Goal: Find specific page/section: Find specific page/section

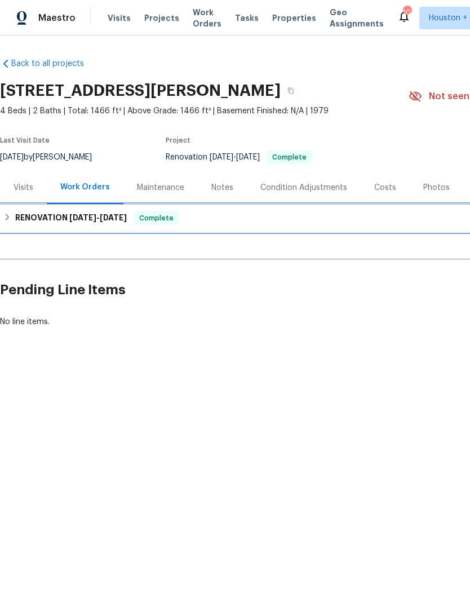
click at [433, 225] on div "RENOVATION [DATE] - [DATE] Complete" at bounding box center [318, 217] width 637 height 27
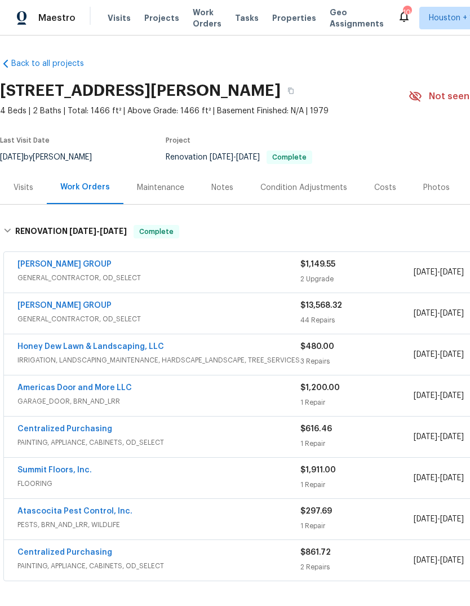
click at [161, 16] on span "Projects" at bounding box center [161, 17] width 35 height 11
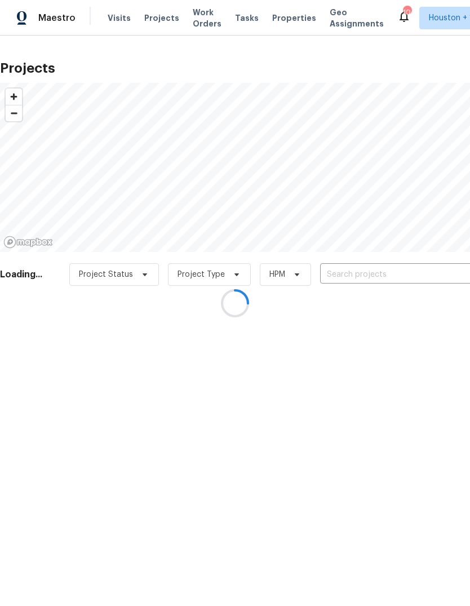
click at [427, 264] on div at bounding box center [235, 303] width 470 height 606
click at [426, 263] on div at bounding box center [235, 303] width 470 height 606
click at [446, 272] on div at bounding box center [235, 303] width 470 height 606
click at [449, 284] on div at bounding box center [235, 303] width 470 height 606
click at [423, 283] on div at bounding box center [235, 303] width 470 height 606
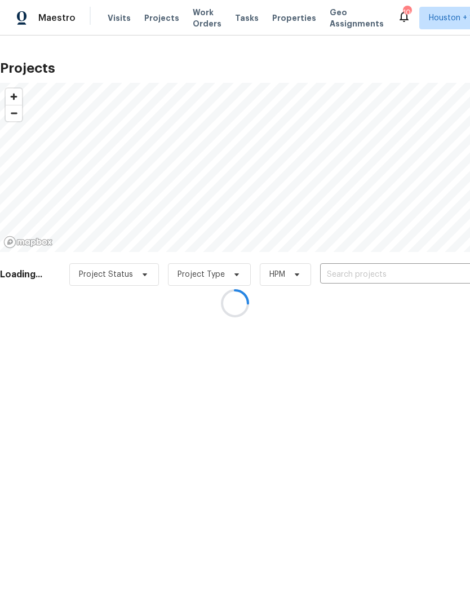
click at [424, 283] on input "text" at bounding box center [384, 274] width 129 height 17
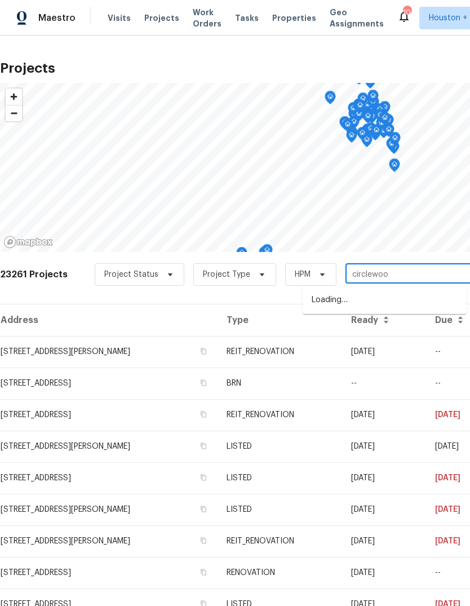
type input "circlewood"
click at [451, 307] on li "[STREET_ADDRESS]" at bounding box center [385, 300] width 164 height 19
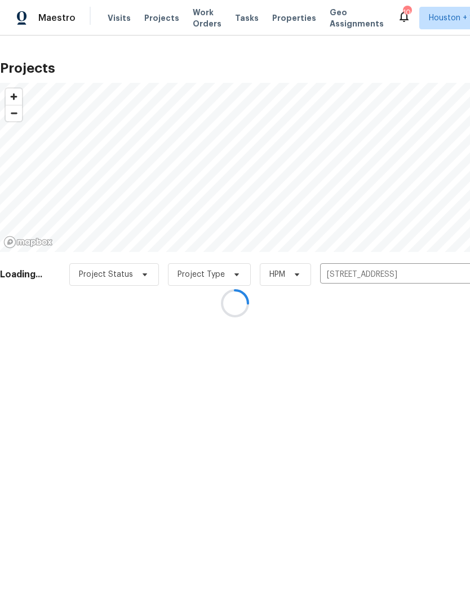
click at [30, 343] on div at bounding box center [235, 303] width 470 height 606
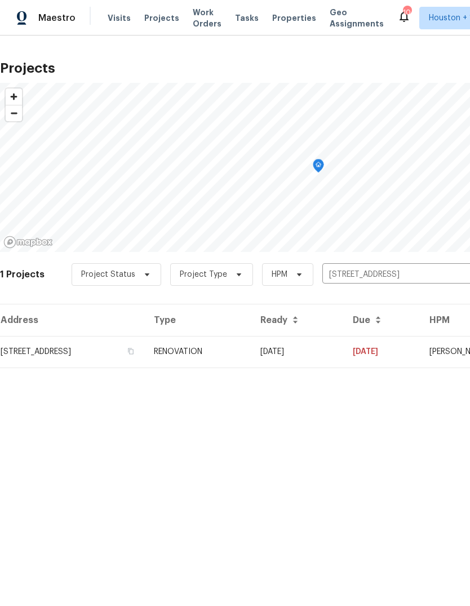
click at [34, 353] on td "[STREET_ADDRESS]" at bounding box center [72, 352] width 145 height 32
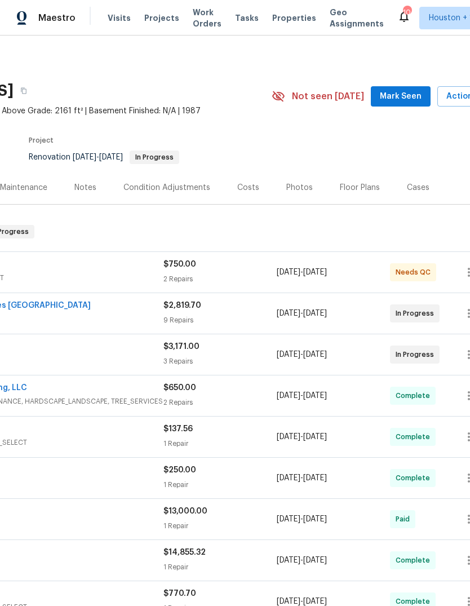
scroll to position [0, 137]
click at [301, 191] on div "Photos" at bounding box center [299, 187] width 26 height 11
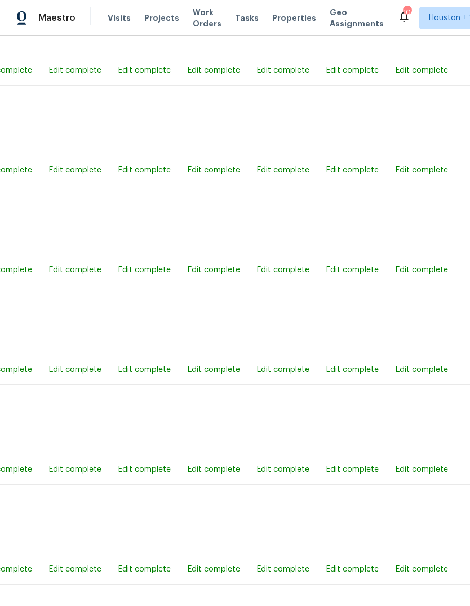
scroll to position [1293, 70]
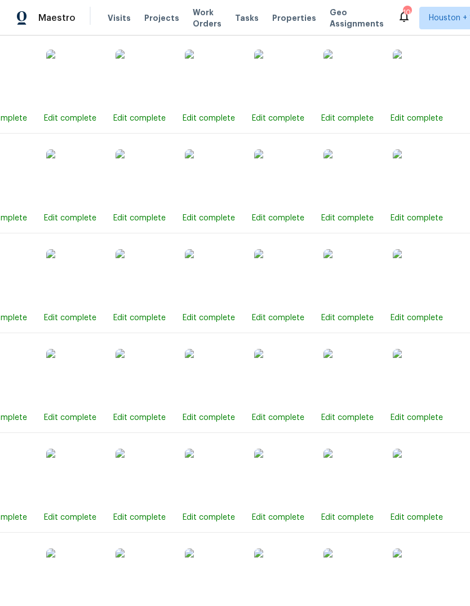
click at [217, 286] on img at bounding box center [213, 277] width 56 height 56
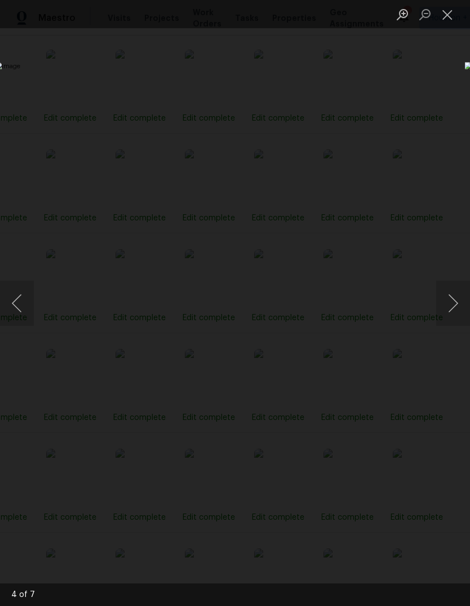
click at [450, 312] on button "Next image" at bounding box center [453, 303] width 34 height 45
click at [25, 313] on button "Previous image" at bounding box center [17, 303] width 34 height 45
click at [454, 310] on button "Next image" at bounding box center [453, 303] width 34 height 45
click at [23, 306] on button "Previous image" at bounding box center [17, 303] width 34 height 45
click at [454, 311] on button "Next image" at bounding box center [453, 303] width 34 height 45
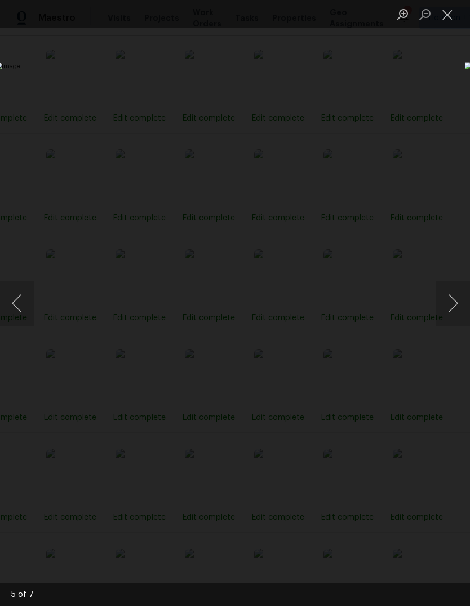
click at [454, 310] on button "Next image" at bounding box center [453, 303] width 34 height 45
click at [452, 309] on button "Next image" at bounding box center [453, 303] width 34 height 45
click at [448, 310] on button "Next image" at bounding box center [453, 303] width 34 height 45
click at [452, 306] on button "Next image" at bounding box center [453, 303] width 34 height 45
click at [451, 306] on button "Next image" at bounding box center [453, 303] width 34 height 45
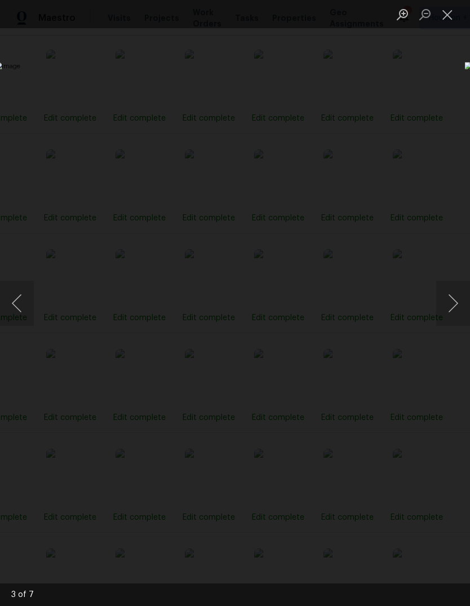
click at [450, 310] on button "Next image" at bounding box center [453, 303] width 34 height 45
click at [448, 311] on button "Next image" at bounding box center [453, 303] width 34 height 45
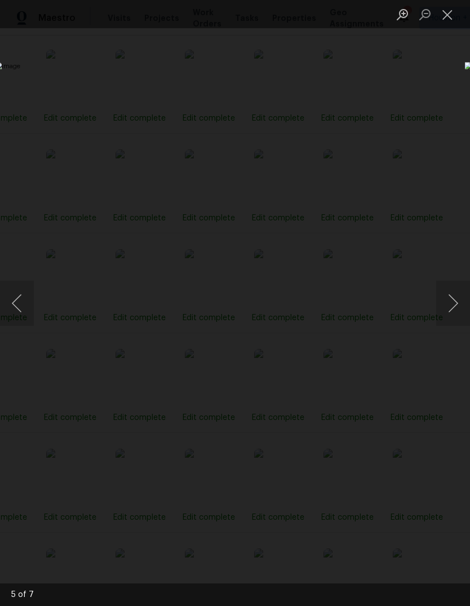
click at [448, 311] on button "Next image" at bounding box center [453, 303] width 34 height 45
click at [20, 296] on button "Previous image" at bounding box center [17, 303] width 34 height 45
click at [452, 304] on button "Next image" at bounding box center [453, 303] width 34 height 45
click at [445, 309] on button "Next image" at bounding box center [453, 303] width 34 height 45
click at [447, 308] on button "Next image" at bounding box center [453, 303] width 34 height 45
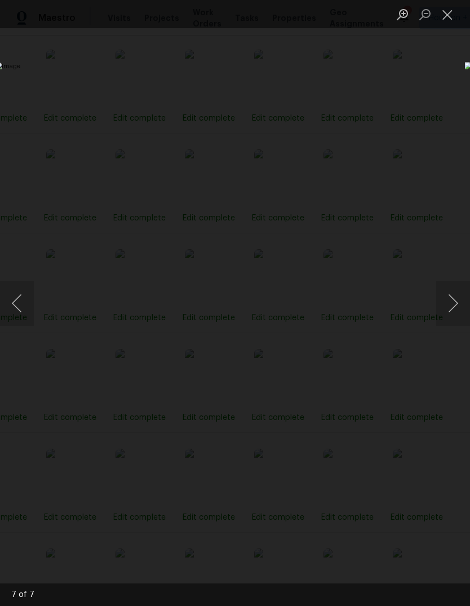
click at [440, 314] on button "Next image" at bounding box center [453, 303] width 34 height 45
click at [448, 306] on button "Next image" at bounding box center [453, 303] width 34 height 45
click at [453, 304] on button "Next image" at bounding box center [453, 303] width 34 height 45
click at [445, 310] on button "Next image" at bounding box center [453, 303] width 34 height 45
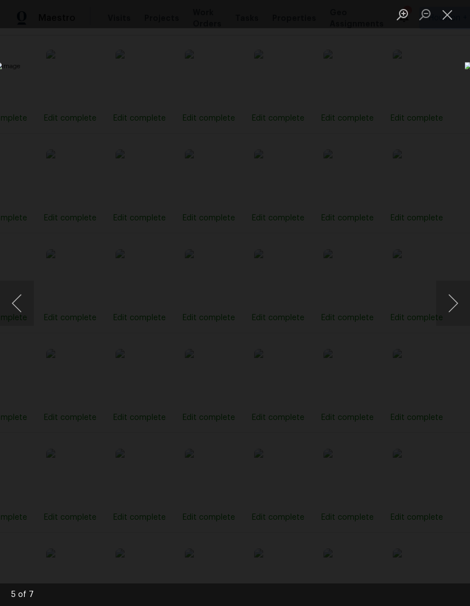
click at [449, 321] on button "Next image" at bounding box center [453, 303] width 34 height 45
click at [453, 312] on button "Next image" at bounding box center [453, 303] width 34 height 45
click at [448, 314] on button "Next image" at bounding box center [453, 303] width 34 height 45
click at [451, 313] on button "Next image" at bounding box center [453, 303] width 34 height 45
click at [450, 314] on button "Next image" at bounding box center [453, 303] width 34 height 45
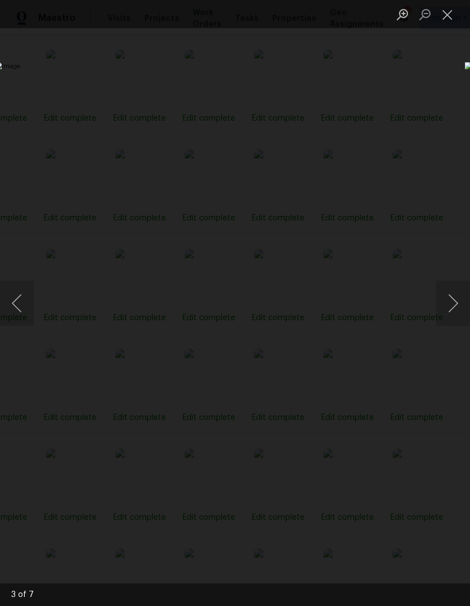
click at [452, 310] on button "Next image" at bounding box center [453, 303] width 34 height 45
click at [439, 12] on button "Close lightbox" at bounding box center [447, 15] width 23 height 20
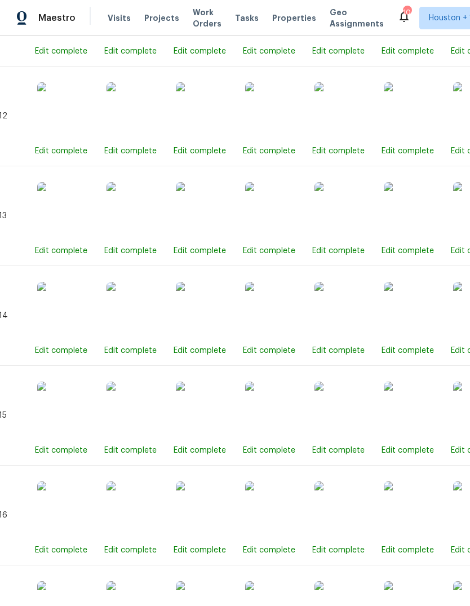
scroll to position [1872, 7]
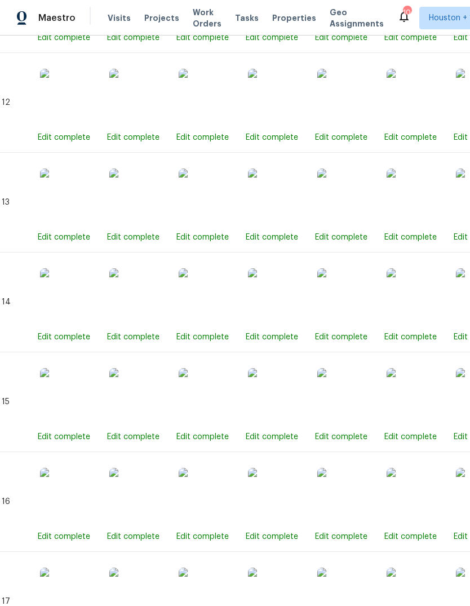
click at [277, 118] on img at bounding box center [276, 97] width 56 height 56
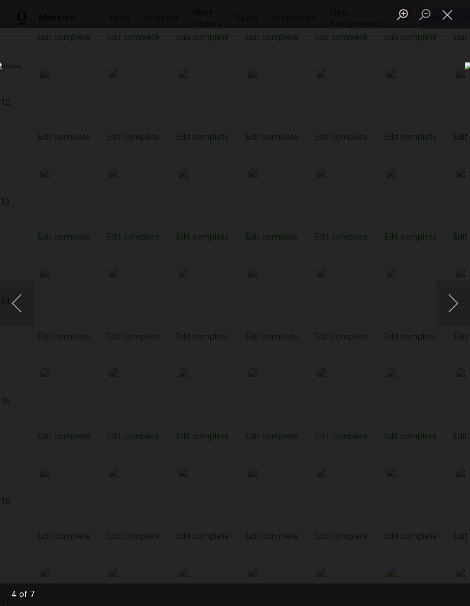
click at [82, 532] on div "Lightbox" at bounding box center [235, 303] width 470 height 606
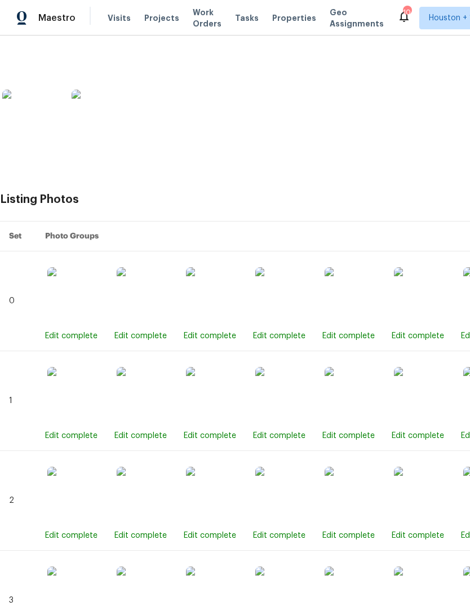
scroll to position [477, 0]
click at [302, 307] on img at bounding box center [283, 295] width 56 height 56
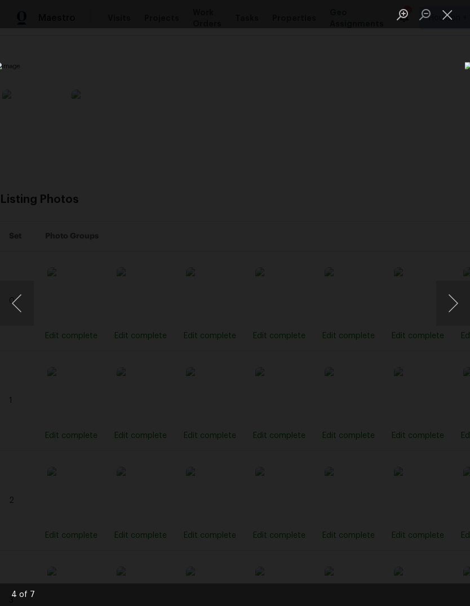
click at [455, 308] on button "Next image" at bounding box center [453, 303] width 34 height 45
click at [452, 306] on button "Next image" at bounding box center [453, 303] width 34 height 45
click at [451, 307] on button "Next image" at bounding box center [453, 303] width 34 height 45
click at [453, 306] on button "Next image" at bounding box center [453, 303] width 34 height 45
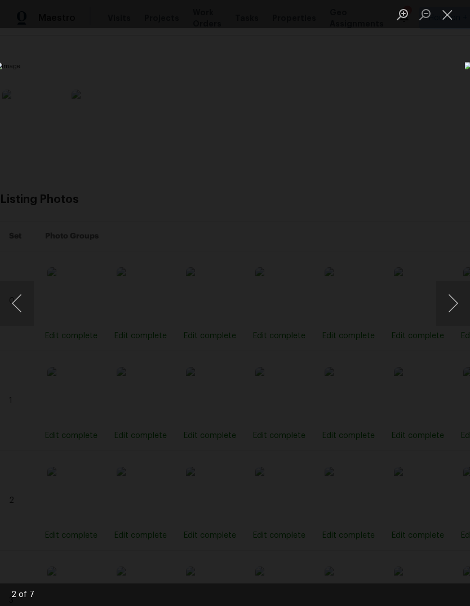
click at [453, 305] on button "Next image" at bounding box center [453, 303] width 34 height 45
click at [451, 308] on button "Next image" at bounding box center [453, 303] width 34 height 45
click at [104, 511] on div "Lightbox" at bounding box center [235, 303] width 470 height 606
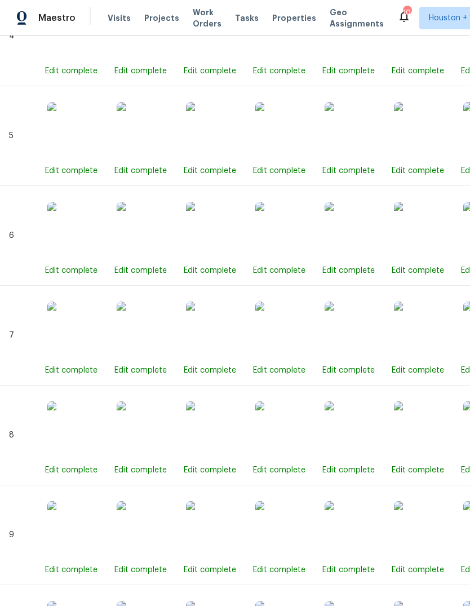
scroll to position [1141, 0]
click at [305, 344] on img at bounding box center [283, 329] width 56 height 56
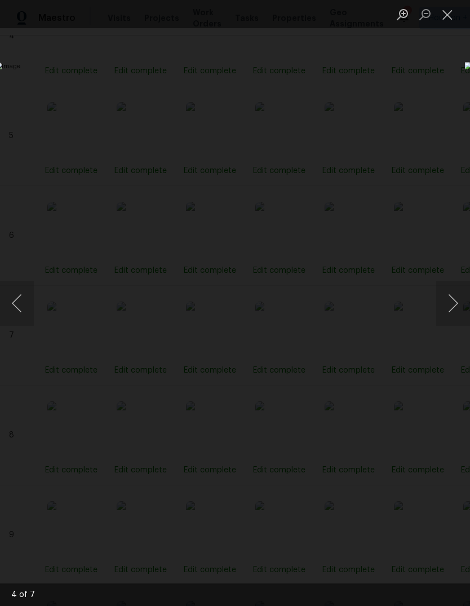
click at [456, 294] on button "Next image" at bounding box center [453, 303] width 34 height 45
click at [451, 299] on button "Next image" at bounding box center [453, 303] width 34 height 45
click at [21, 279] on img "Lightbox" at bounding box center [181, 303] width 373 height 482
click at [441, 306] on button "Next image" at bounding box center [453, 303] width 34 height 45
click at [438, 309] on button "Next image" at bounding box center [453, 303] width 34 height 45
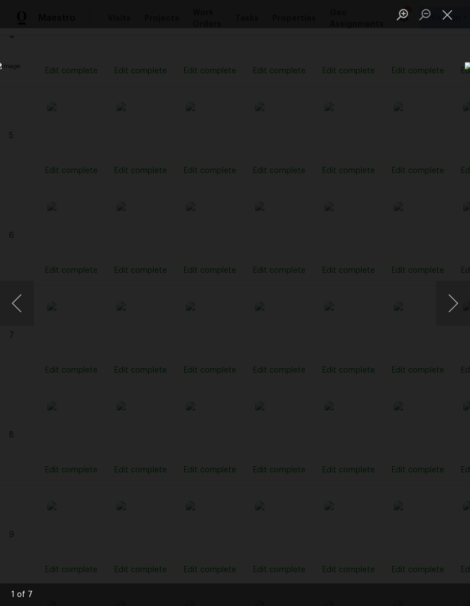
click at [448, 299] on button "Next image" at bounding box center [453, 303] width 34 height 45
click at [15, 300] on button "Previous image" at bounding box center [17, 303] width 34 height 45
click at [15, 299] on button "Previous image" at bounding box center [17, 303] width 34 height 45
click at [19, 288] on button "Previous image" at bounding box center [17, 303] width 34 height 45
click at [18, 288] on button "Previous image" at bounding box center [17, 303] width 34 height 45
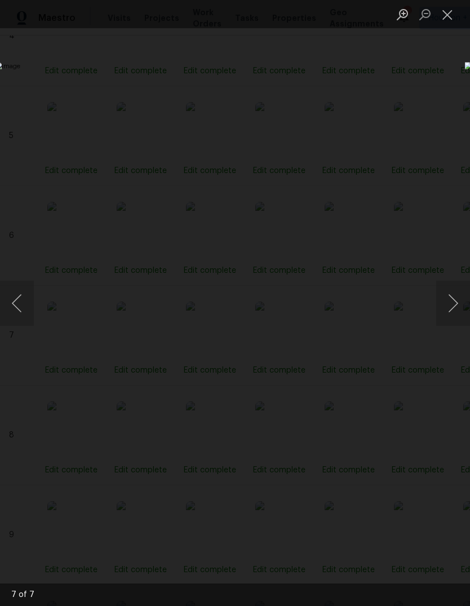
click at [25, 294] on button "Previous image" at bounding box center [17, 303] width 34 height 45
click at [14, 325] on button "Previous image" at bounding box center [17, 303] width 34 height 45
click at [14, 324] on button "Previous image" at bounding box center [17, 303] width 34 height 45
click at [18, 310] on button "Previous image" at bounding box center [17, 303] width 34 height 45
click at [451, 20] on button "Close lightbox" at bounding box center [447, 15] width 23 height 20
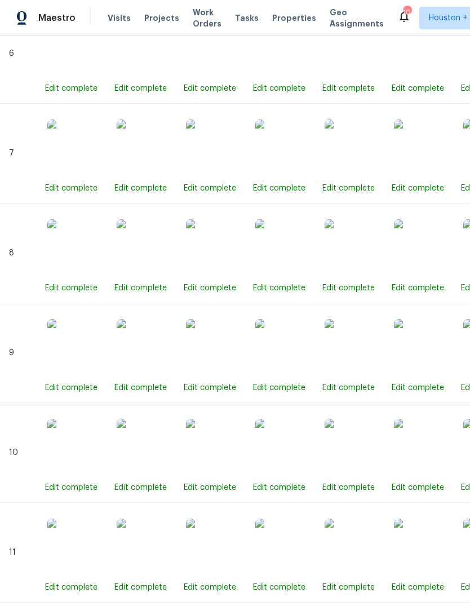
scroll to position [1323, 0]
click at [371, 128] on img at bounding box center [352, 147] width 56 height 56
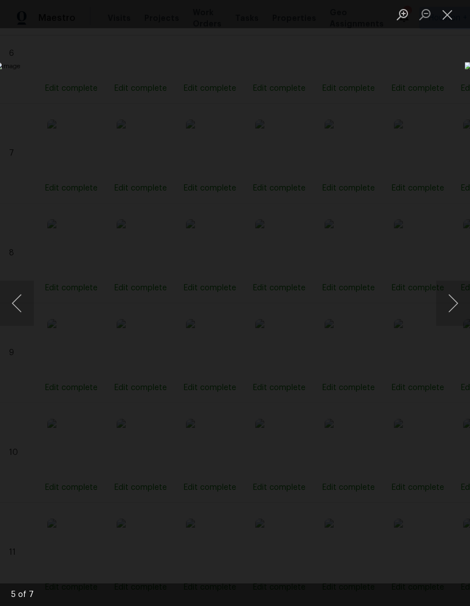
click at [447, 18] on button "Close lightbox" at bounding box center [447, 15] width 23 height 20
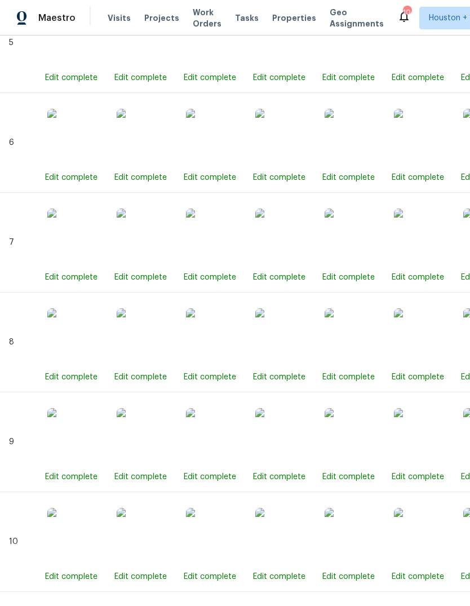
scroll to position [1234, 0]
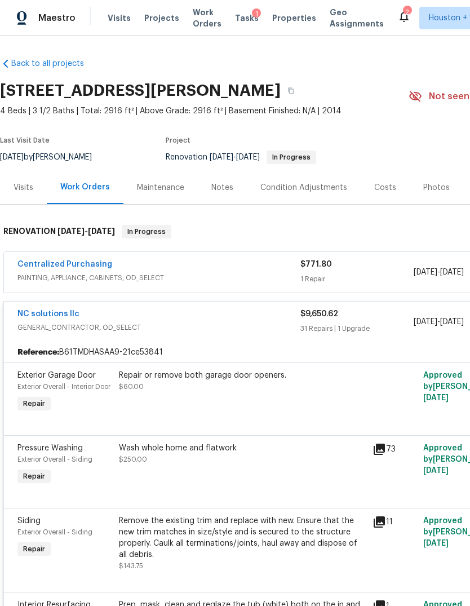
click at [397, 314] on div "$9,650.62" at bounding box center [356, 313] width 113 height 11
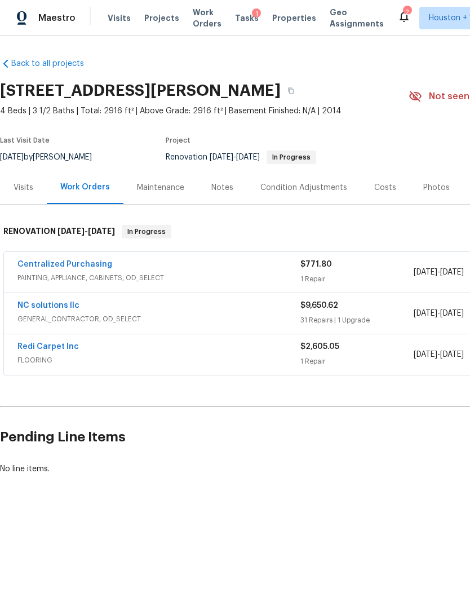
click at [27, 193] on div "Visits" at bounding box center [24, 187] width 20 height 11
